Goal: Find specific page/section: Find specific page/section

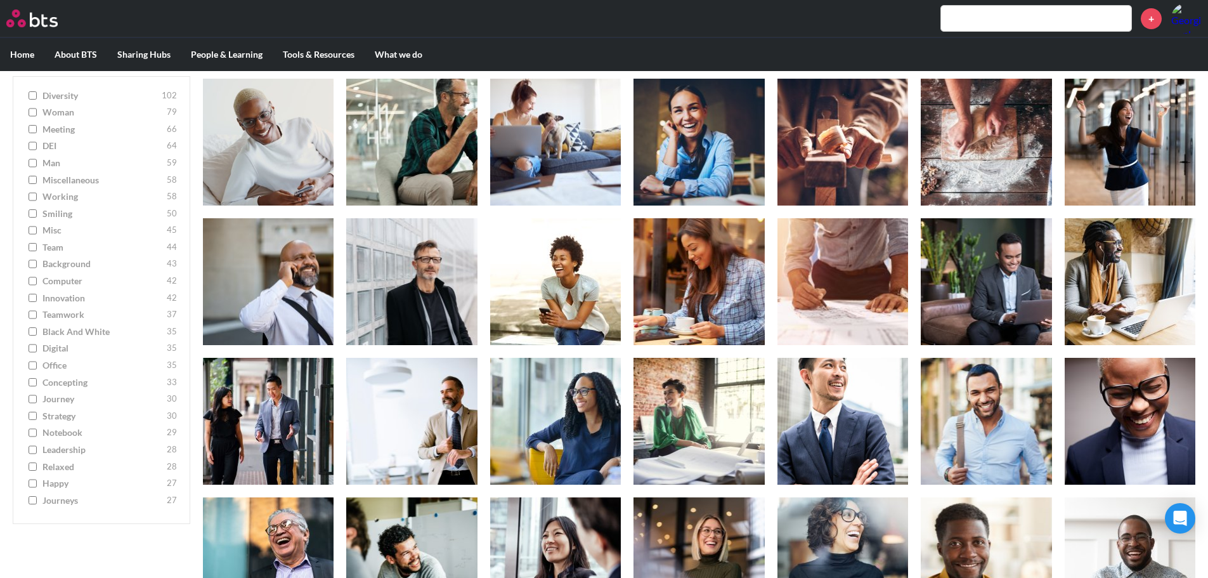
scroll to position [1271, 0]
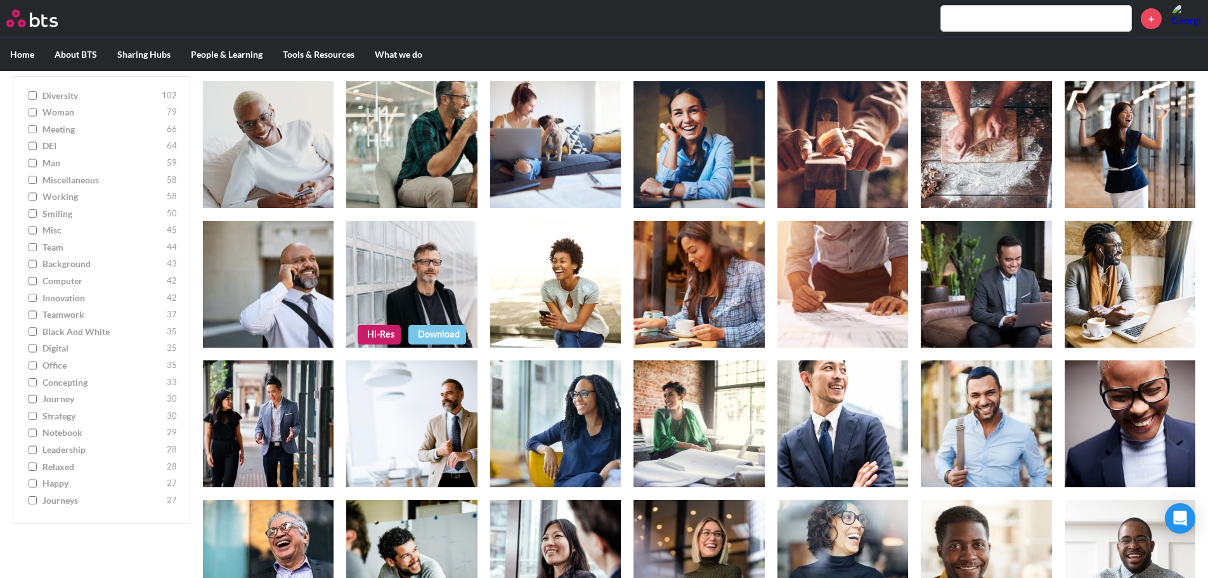
click at [414, 293] on figure at bounding box center [411, 284] width 131 height 127
click at [410, 284] on figure at bounding box center [411, 284] width 131 height 127
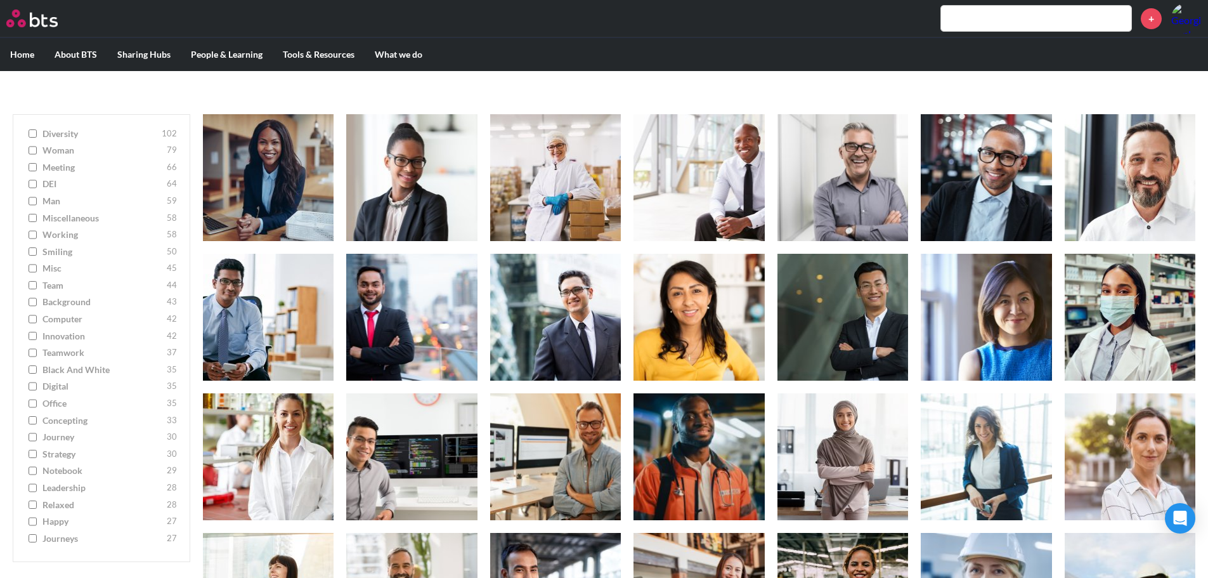
scroll to position [190, 0]
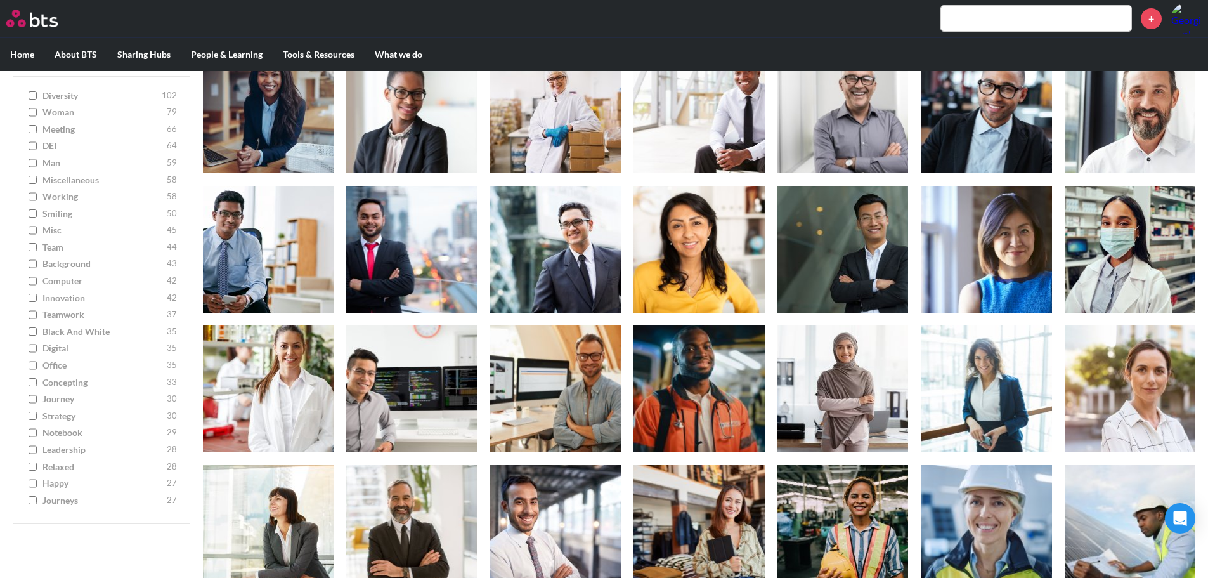
click at [28, 477] on label "happy 27" at bounding box center [101, 483] width 151 height 13
click at [29, 479] on input "happy 27" at bounding box center [33, 483] width 8 height 9
click at [34, 479] on input "happy 27" at bounding box center [33, 483] width 8 height 9
checkbox input "false"
click at [32, 463] on input "relaxed 28" at bounding box center [33, 466] width 8 height 9
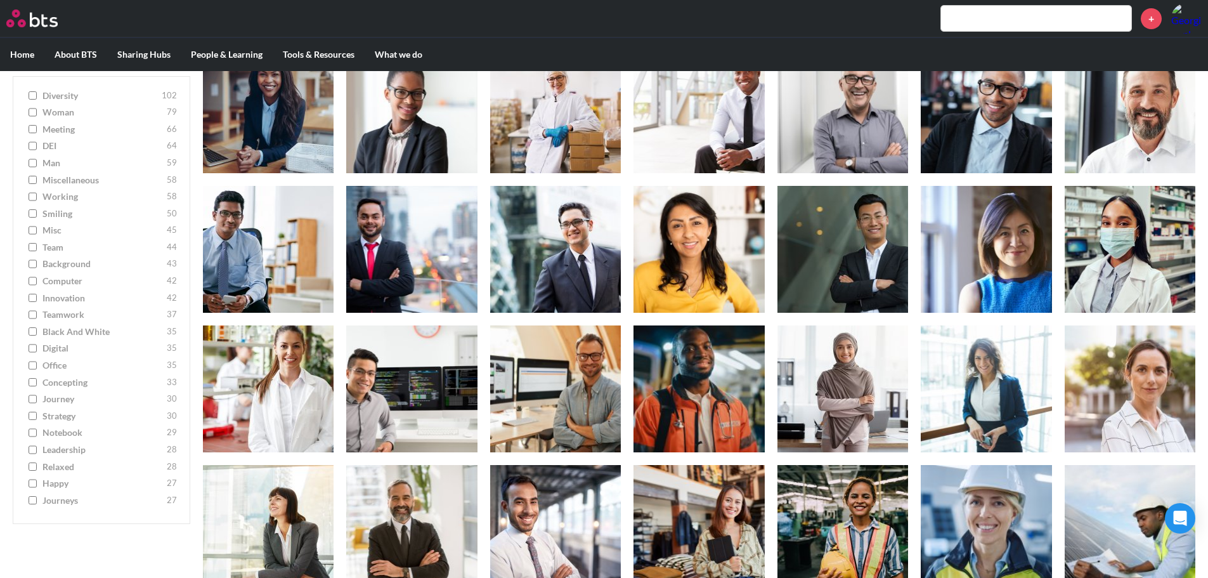
checkbox input "true"
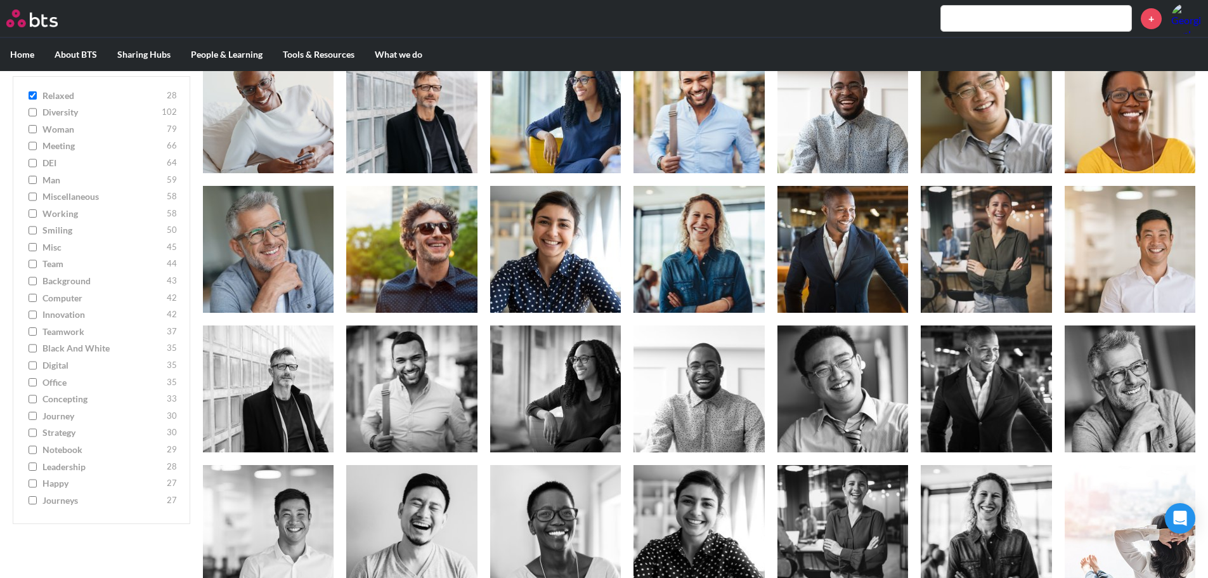
click at [33, 481] on input "happy 27" at bounding box center [33, 483] width 8 height 9
checkbox input "true"
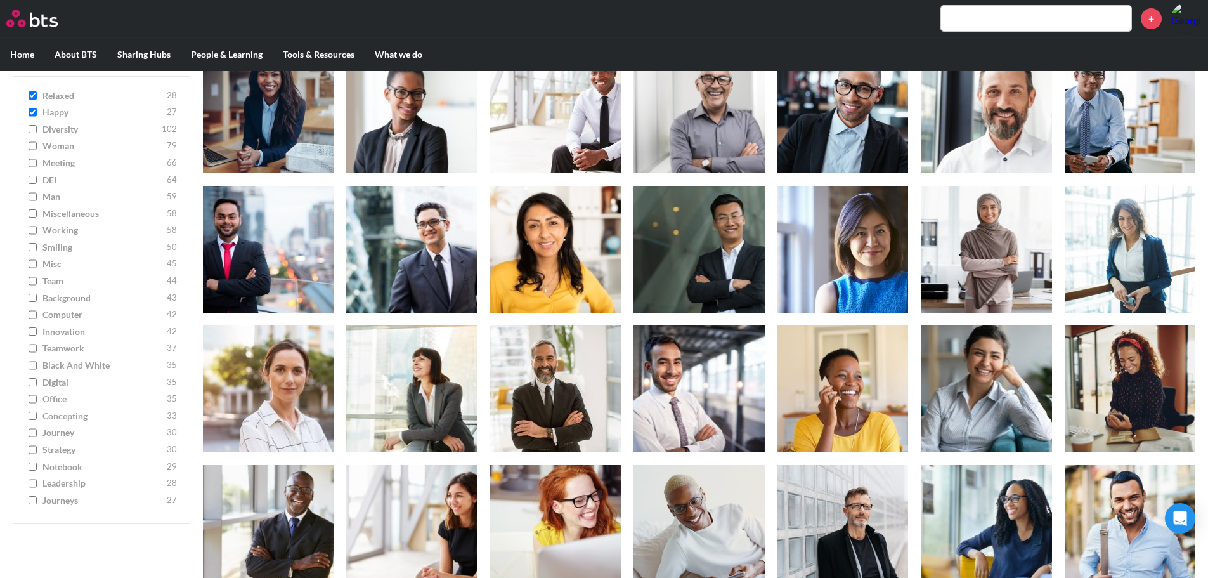
scroll to position [63, 0]
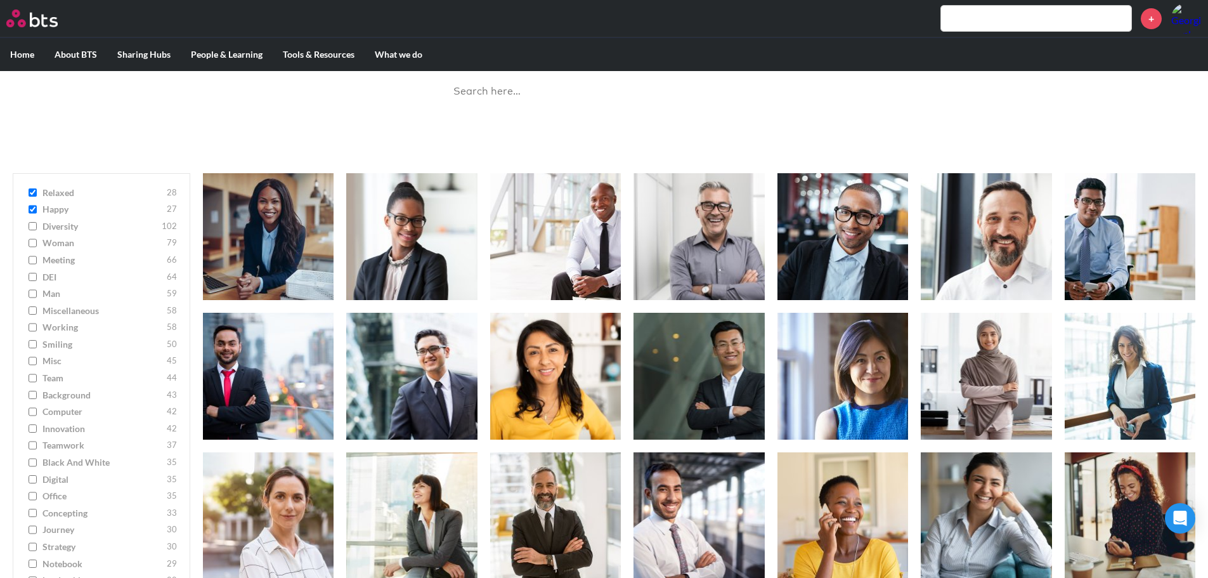
click at [35, 293] on input "man [DEMOGRAPHIC_DATA]" at bounding box center [33, 293] width 8 height 9
checkbox input "true"
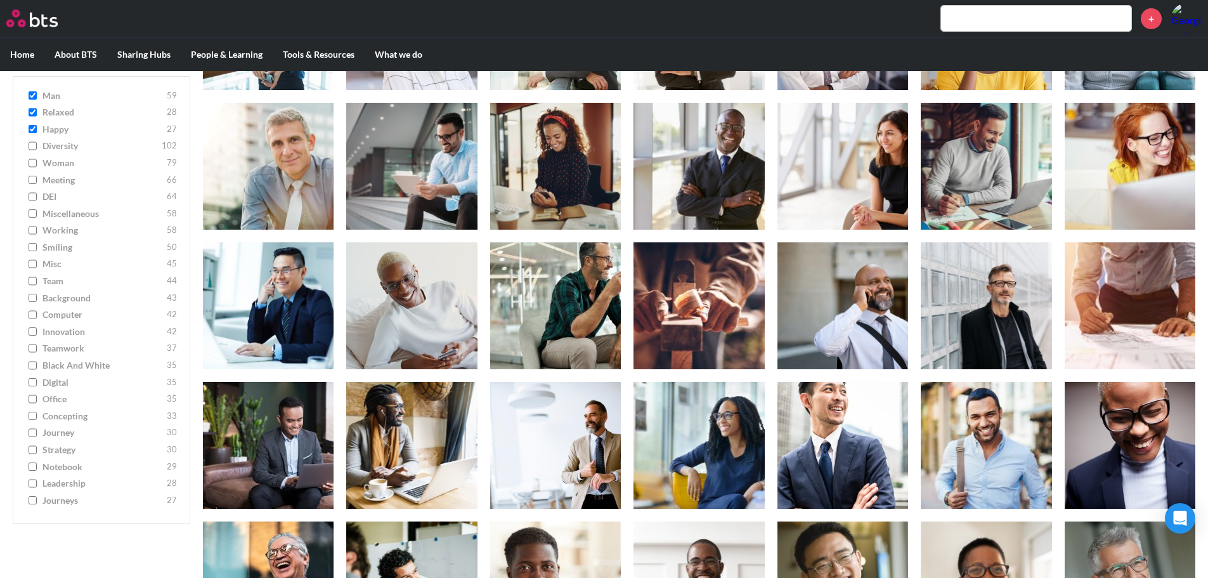
scroll to position [571, 0]
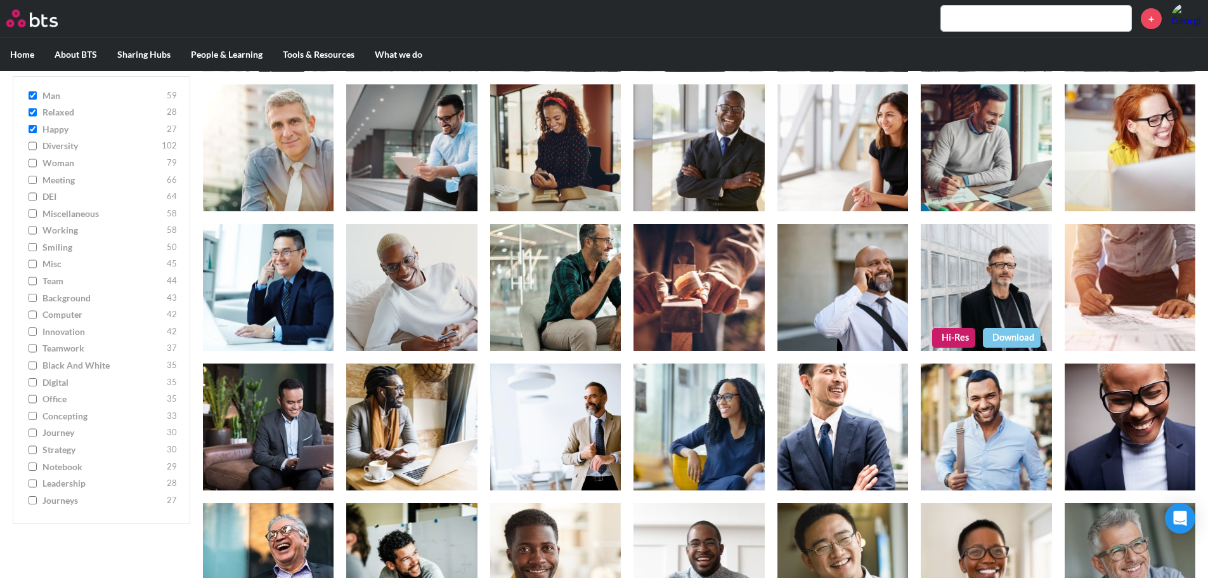
click at [967, 270] on figure at bounding box center [986, 287] width 131 height 127
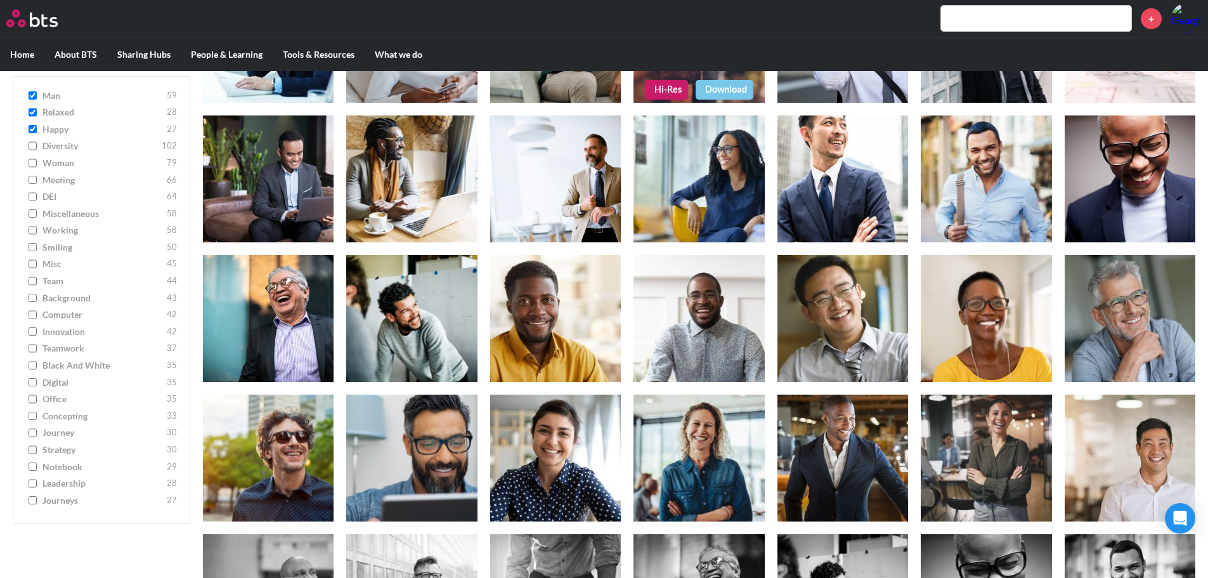
scroll to position [824, 0]
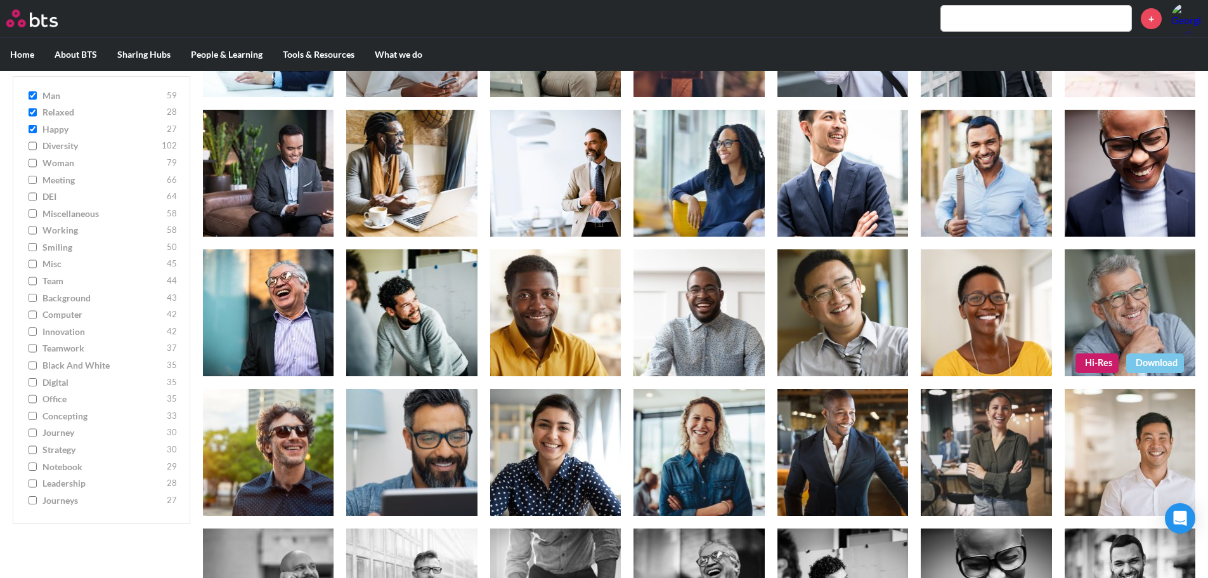
click at [1134, 288] on figure at bounding box center [1129, 312] width 131 height 127
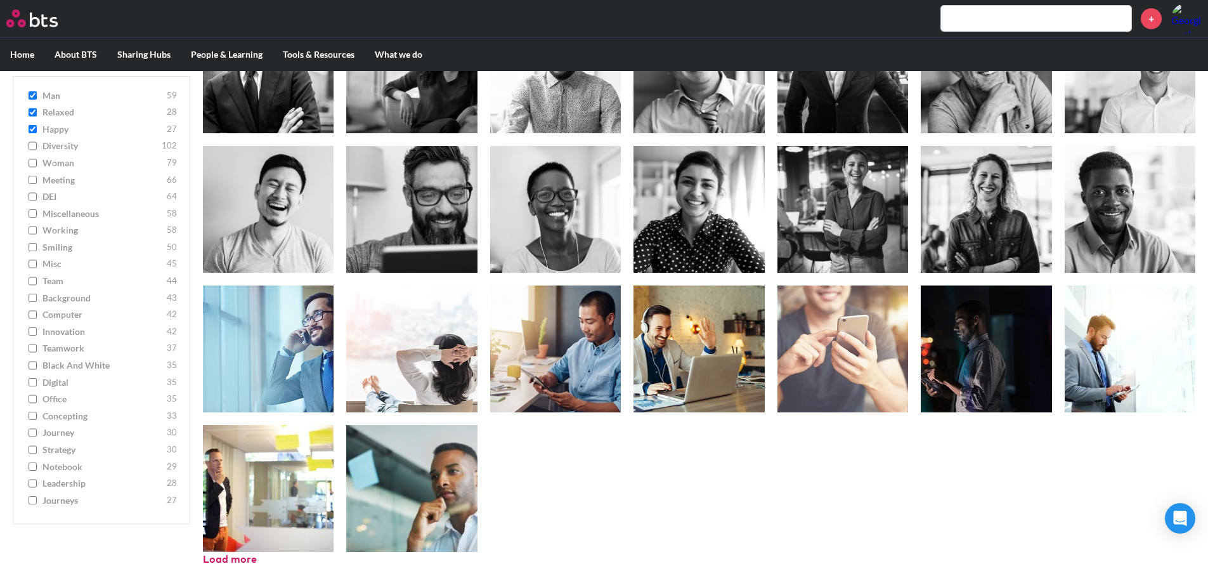
scroll to position [1487, 0]
